Goal: Check status: Check status

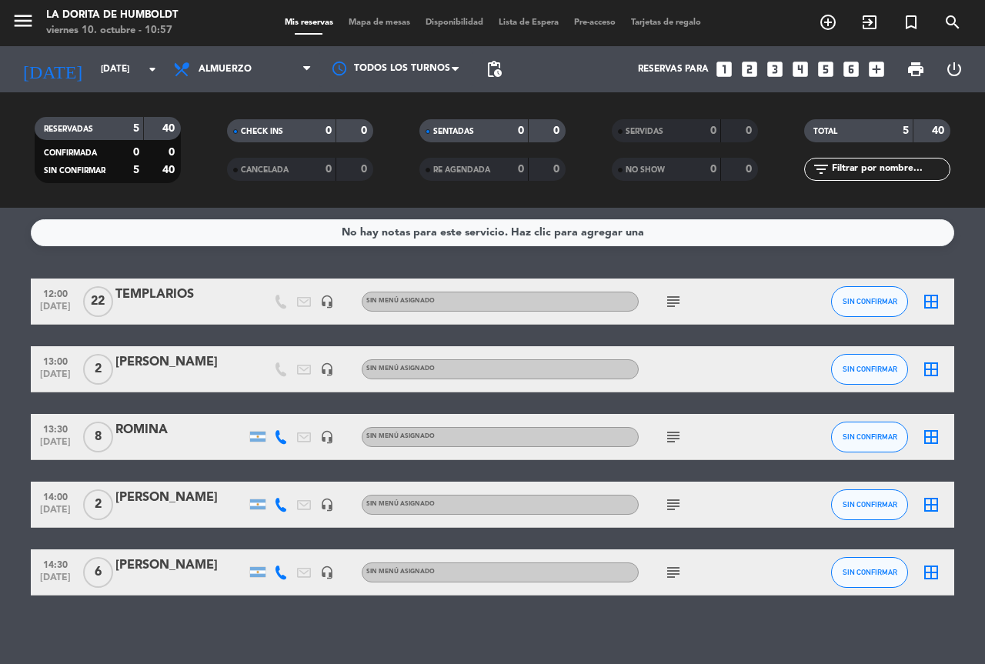
click at [151, 302] on div "TEMPLARIOS" at bounding box center [180, 295] width 131 height 20
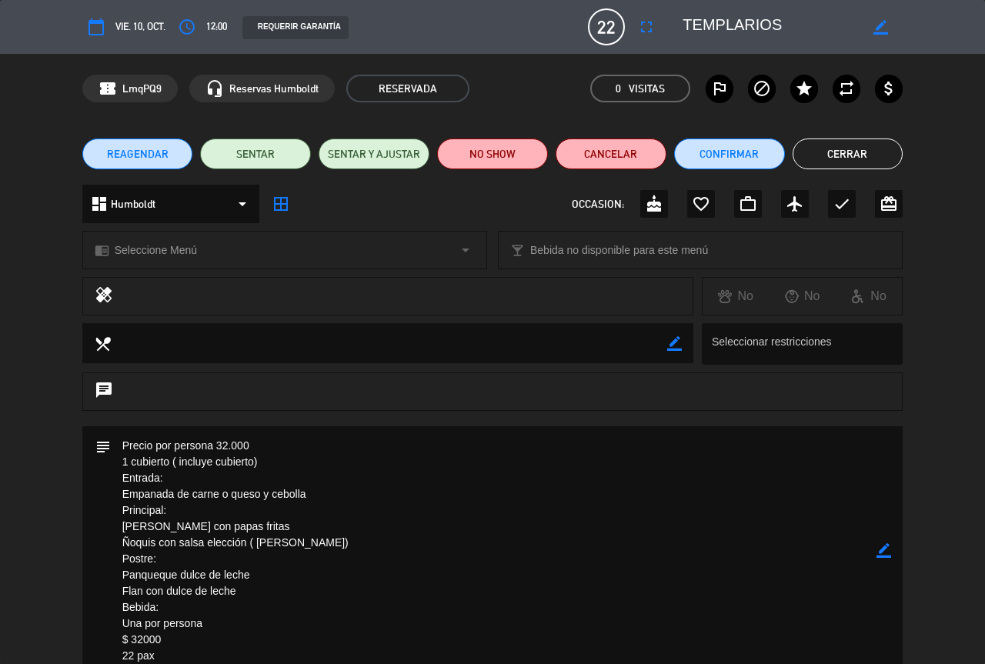
click at [840, 156] on button "Cerrar" at bounding box center [848, 154] width 111 height 31
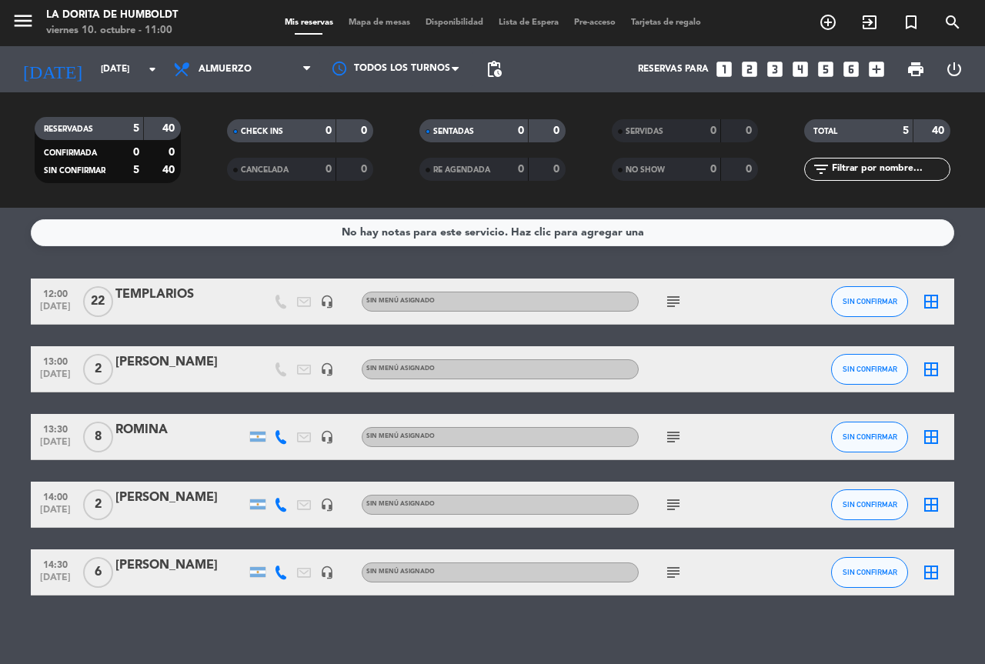
click at [668, 441] on icon "subject" at bounding box center [673, 437] width 18 height 18
click at [674, 515] on div "subject" at bounding box center [708, 504] width 139 height 45
drag, startPoint x: 671, startPoint y: 491, endPoint x: 669, endPoint y: 499, distance: 8.8
click at [670, 491] on div "subject" at bounding box center [708, 504] width 139 height 45
click at [669, 499] on icon "subject" at bounding box center [673, 505] width 18 height 18
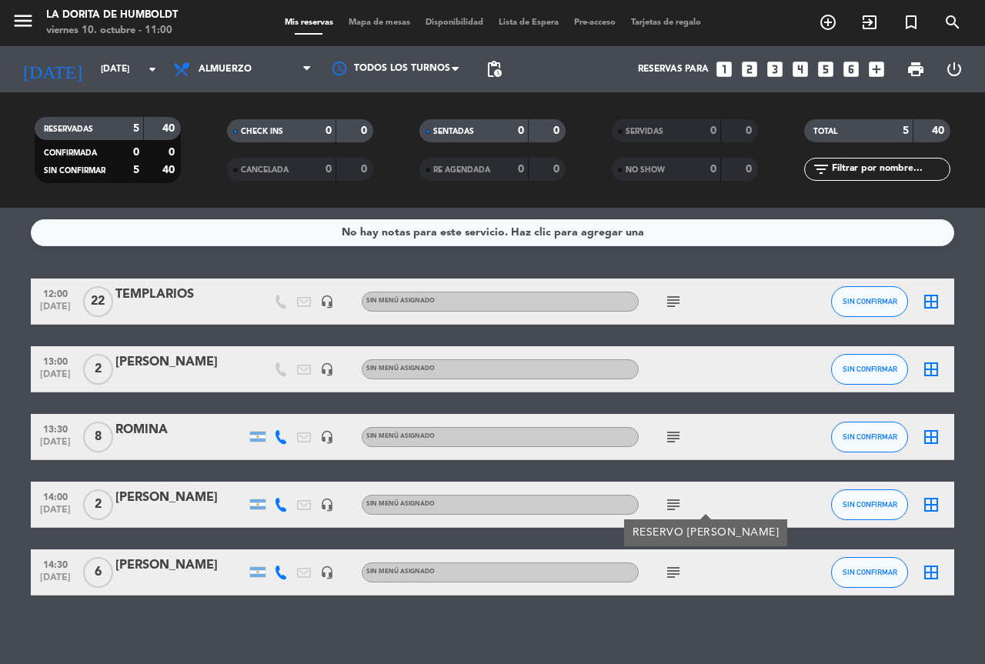
click at [652, 639] on div "No hay notas para este servicio. Haz clic para agregar una 12:00 [DATE] TEMPLAR…" at bounding box center [492, 436] width 985 height 456
click at [678, 436] on icon "subject" at bounding box center [673, 437] width 18 height 18
click at [673, 492] on div "subject" at bounding box center [708, 504] width 139 height 45
click at [681, 496] on icon "subject" at bounding box center [673, 505] width 18 height 18
click at [678, 570] on icon "subject" at bounding box center [673, 572] width 18 height 18
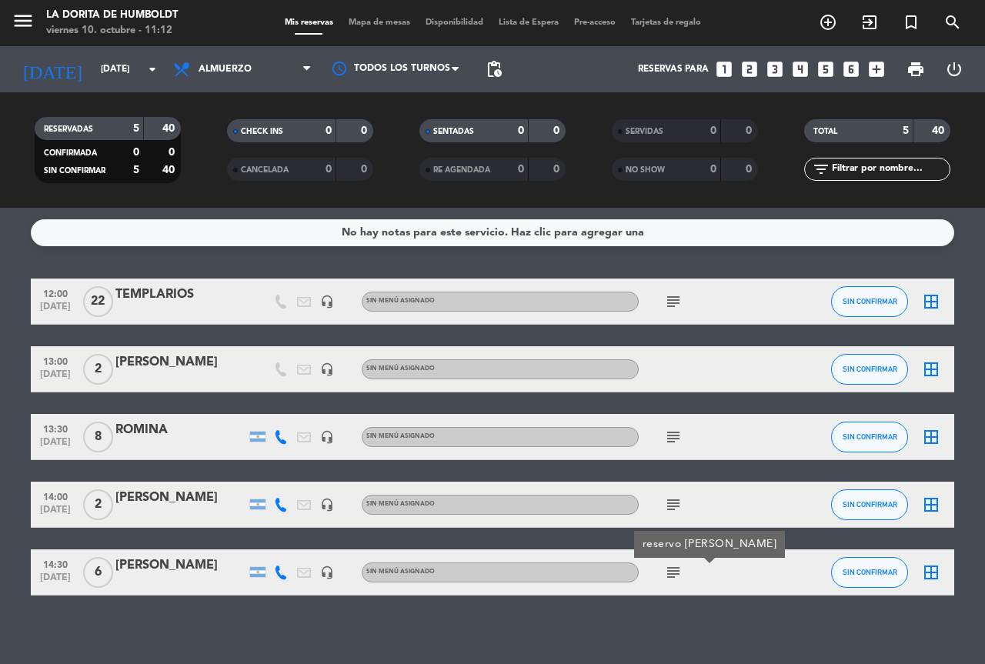
click at [761, 383] on div at bounding box center [708, 368] width 139 height 45
click at [663, 305] on span "subject" at bounding box center [673, 301] width 23 height 18
click at [671, 303] on icon "subject" at bounding box center [673, 301] width 18 height 18
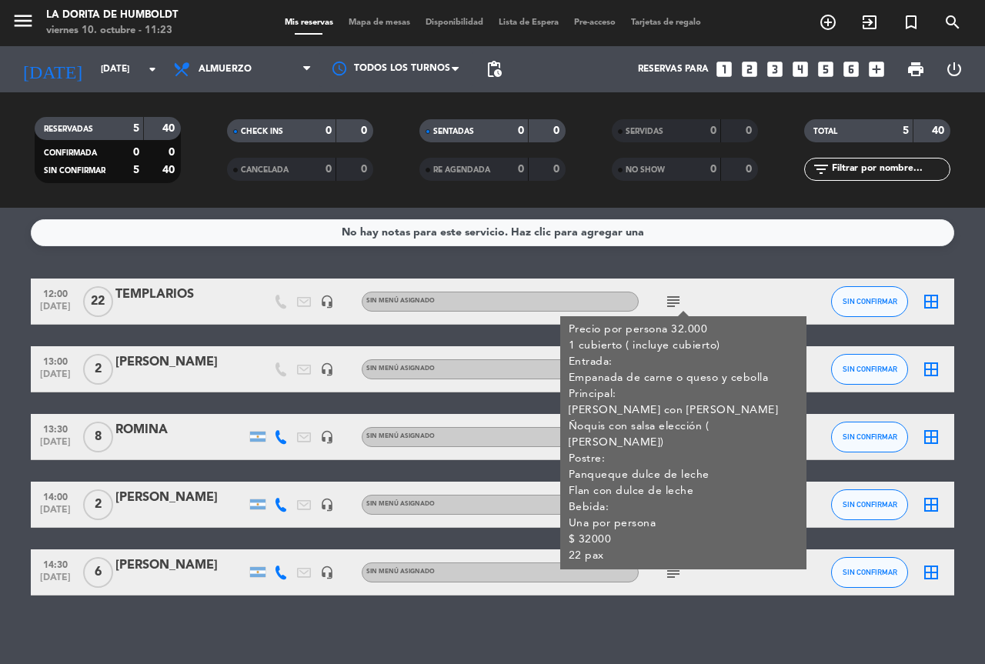
click at [307, 627] on div "No hay notas para este servicio. Haz clic para agregar una 12:00 [DATE] TEMPLAR…" at bounding box center [492, 436] width 985 height 456
